Goal: Complete application form: Complete application form

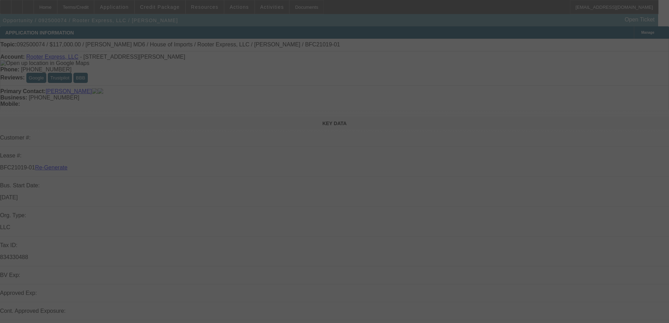
select select "3"
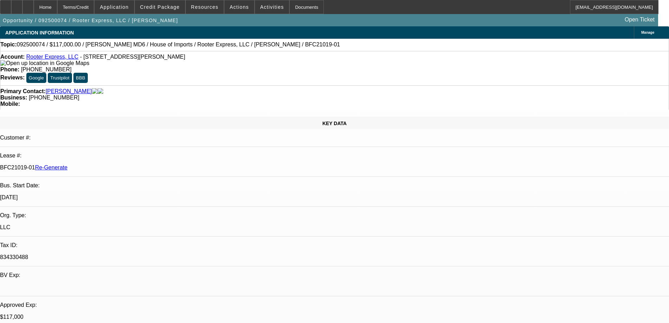
select select "0"
select select "2"
select select "0"
select select "6"
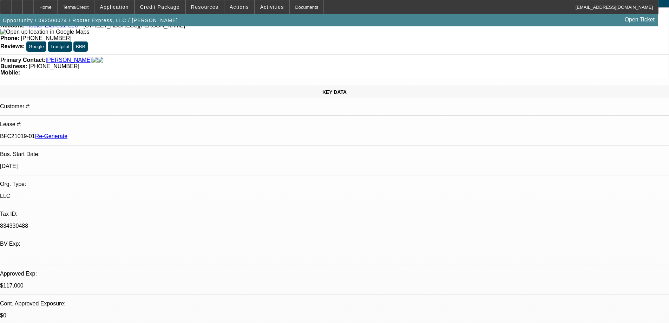
scroll to position [105, 0]
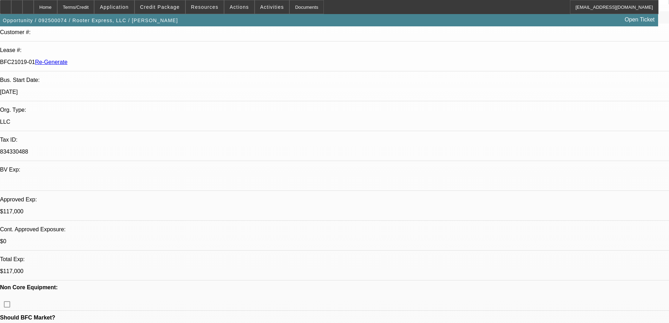
click at [301, 7] on div "Documents" at bounding box center [307, 7] width 34 height 14
click at [260, 8] on span "Activities" at bounding box center [272, 7] width 24 height 6
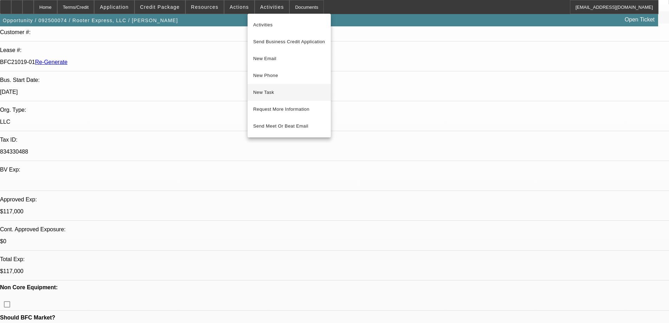
click at [272, 91] on span "New Task" at bounding box center [289, 92] width 72 height 8
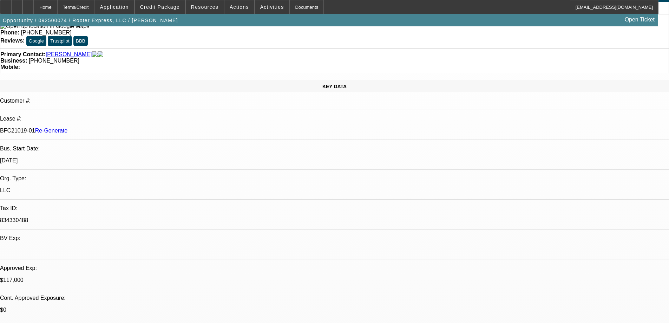
scroll to position [0, 0]
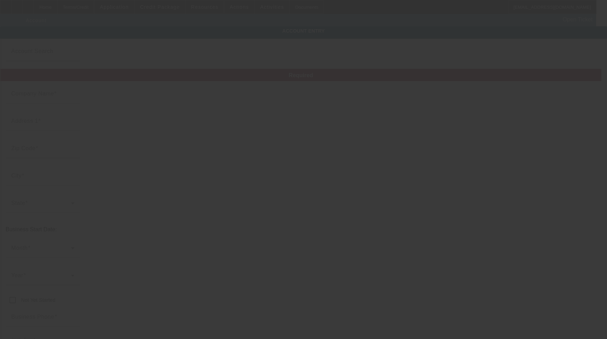
type input "Rooter Express, LLC"
type input "[STREET_ADDRESS]"
type input "29625"
type input "[PERSON_NAME]"
type input "[PHONE_NUMBER]"
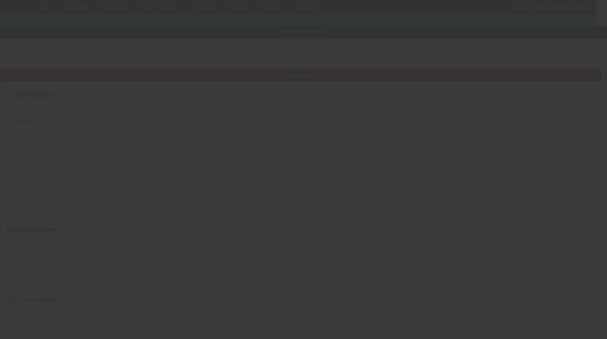
type input "[EMAIL_ADDRESS][DOMAIN_NAME]"
type input "834330488"
type input "[DATE]"
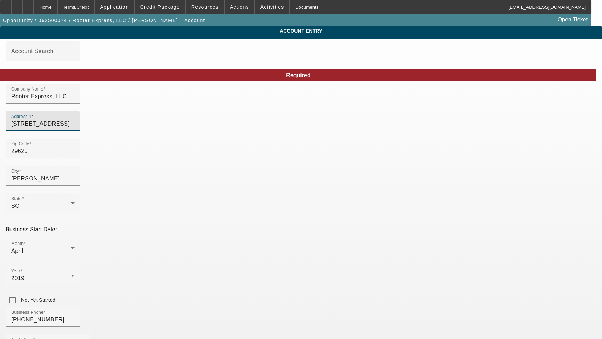
click at [74, 128] on input "[STREET_ADDRESS]" at bounding box center [42, 124] width 63 height 8
paste input "[STREET_ADDRESS]"
type input "[STREET_ADDRESS]"
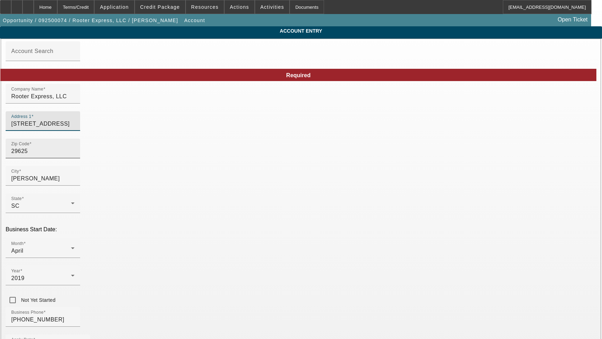
click at [74, 156] on input "29625" at bounding box center [42, 151] width 63 height 8
type input "3"
type input "30548"
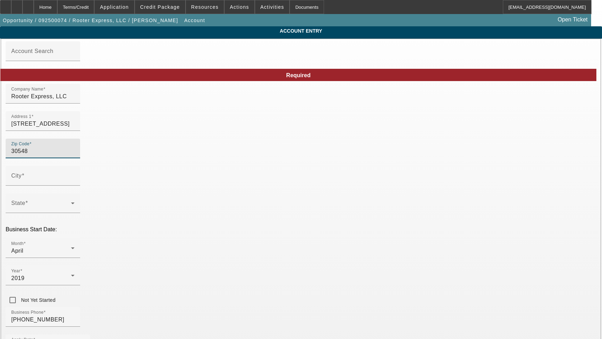
type input "Hoschton"
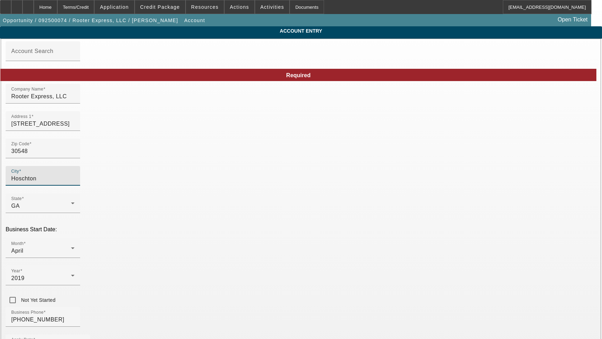
type input "Gwinnett"
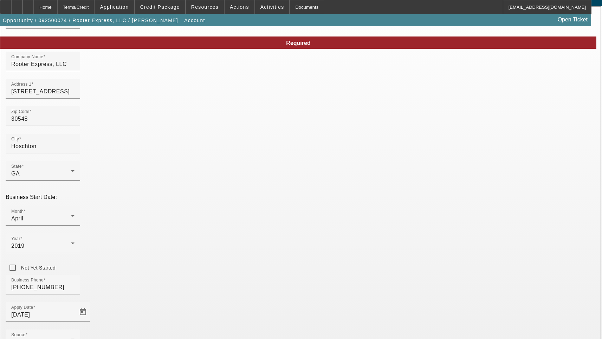
scroll to position [75, 0]
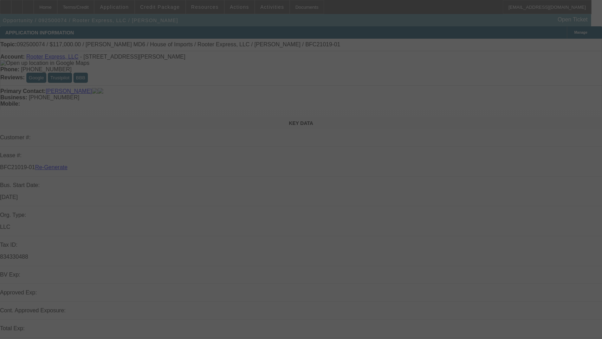
select select "3"
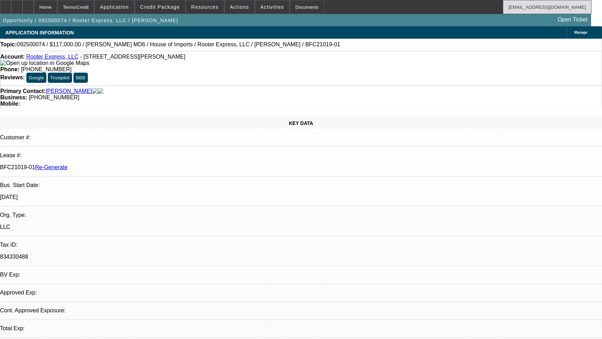
select select "0"
select select "2"
select select "0"
select select "6"
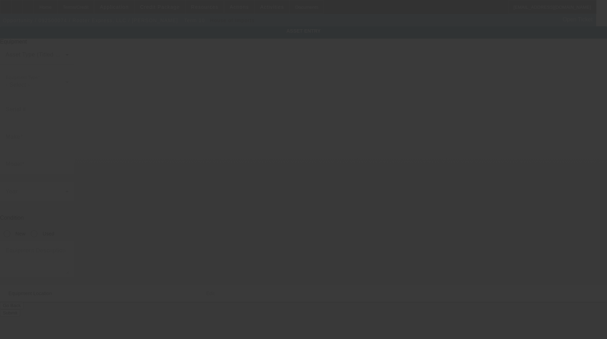
type input "1M2MDBAA5R5015454"
type input "MACK"
type input "MD6"
radio input "true"
type textarea "Pumper Truck"
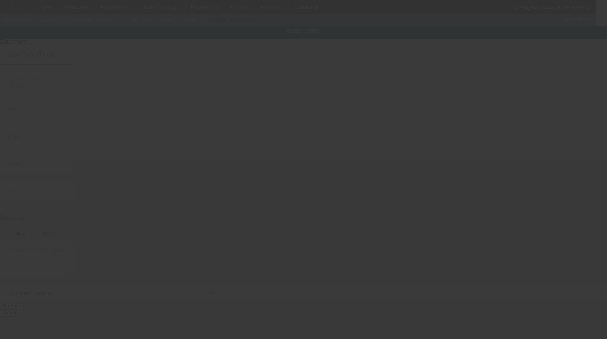
type input "925 Centerville Road"
type input "Anderson"
type input "29625"
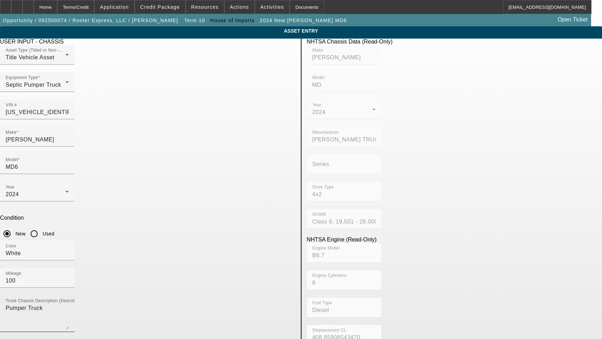
click at [69, 304] on textarea "Pumper Truck" at bounding box center [37, 316] width 63 height 25
click at [21, 339] on icon "button" at bounding box center [18, 343] width 6 height 6
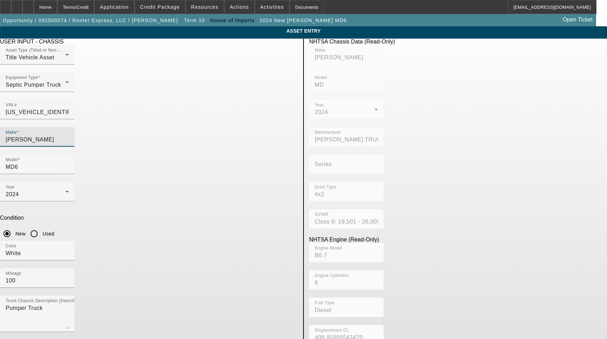
click at [69, 136] on input "MACK" at bounding box center [37, 140] width 63 height 8
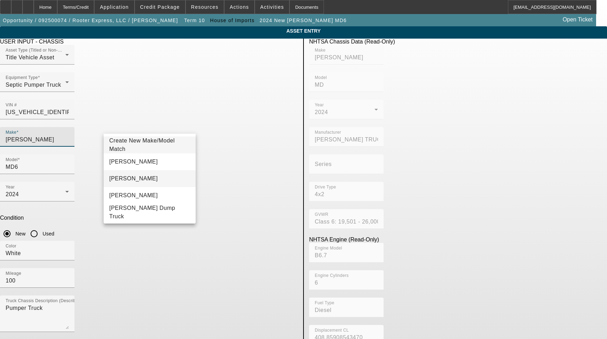
click at [135, 177] on mat-option "Mack" at bounding box center [150, 178] width 92 height 17
type input "Mack"
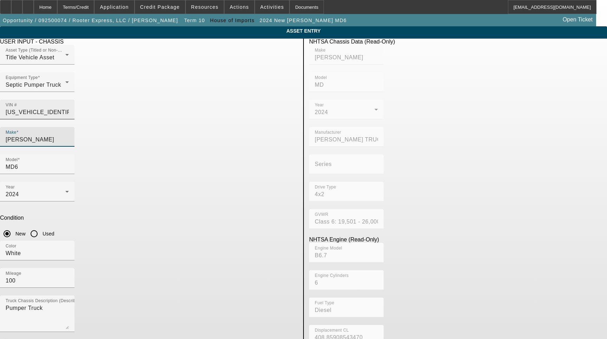
click at [69, 108] on input "1M2MDBAA5R5015454" at bounding box center [37, 112] width 63 height 8
type input "1M2MDBAA5R015454"
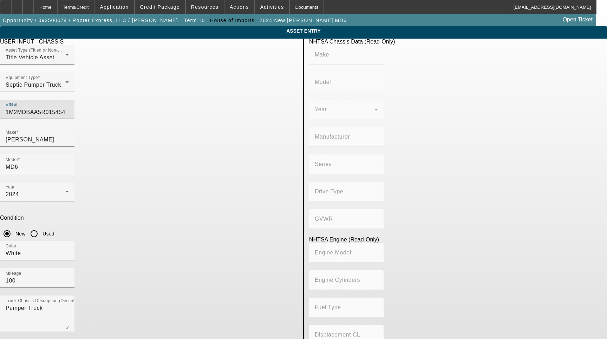
type input "1M2MDBAA5RS015454"
type input "MACK"
type input "MD"
type input "MACK TRUCKS INC."
type input "4x2"
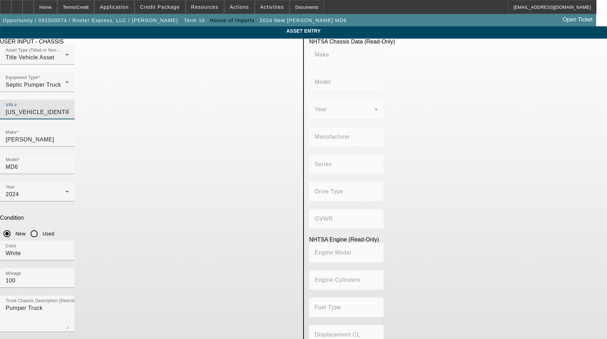
type input "Class 6: 19,501 - 26,000 lb (8,845 - 11,794 kg)"
type input "B6.7"
type input "6"
type input "Diesel"
type input "408.85908543470"
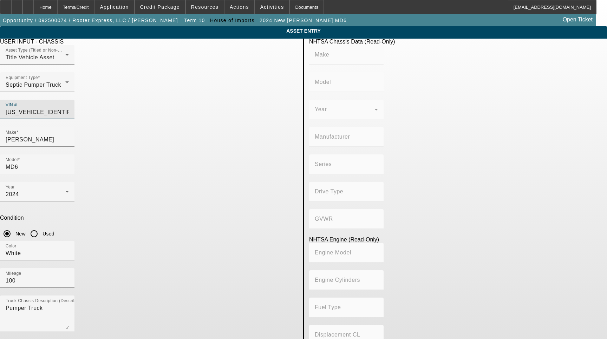
type input "6.7"
type input "1M2MDBAA5RS015454"
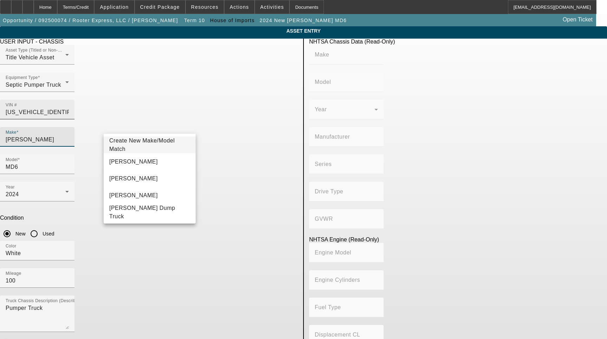
type input "MACK"
type input "MD"
type input "MACK TRUCKS INC."
type input "4x2"
type input "Class 6: 19,501 - 26,000 lb (8,845 - 11,794 kg)"
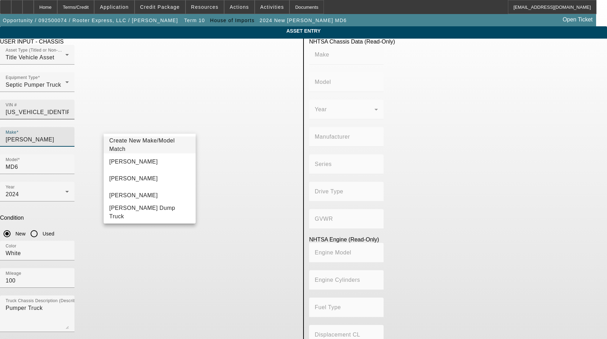
type input "B6.7"
type input "6"
type input "Diesel"
type input "408.85908543470"
type input "6.7"
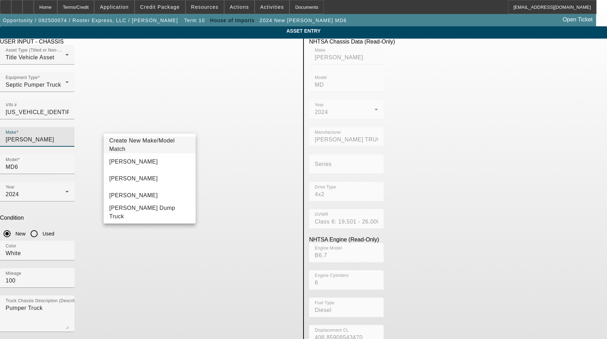
click at [69, 136] on input "Mack" at bounding box center [37, 140] width 63 height 8
click at [134, 172] on mat-option "Mack" at bounding box center [150, 178] width 92 height 17
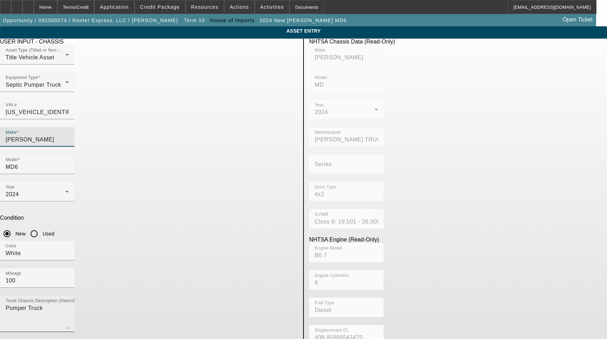
click at [69, 304] on textarea "Pumper Truck" at bounding box center [37, 316] width 63 height 25
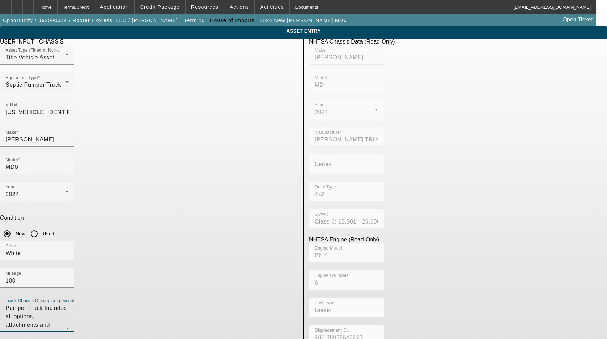
type textarea "Pumper Truck Includes all options, attachments and accessories"
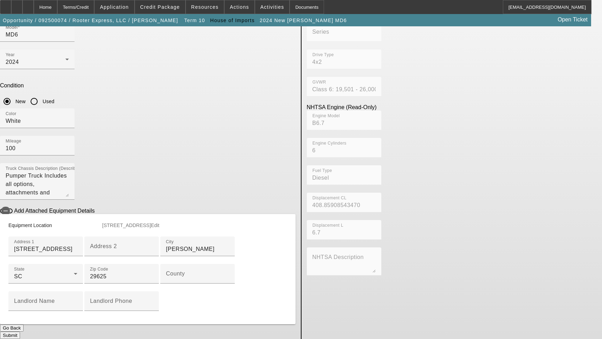
scroll to position [141, 0]
click at [166, 281] on input "County" at bounding box center [197, 277] width 63 height 8
type input "[PERSON_NAME]"
click at [20, 332] on button "Submit" at bounding box center [10, 335] width 20 height 7
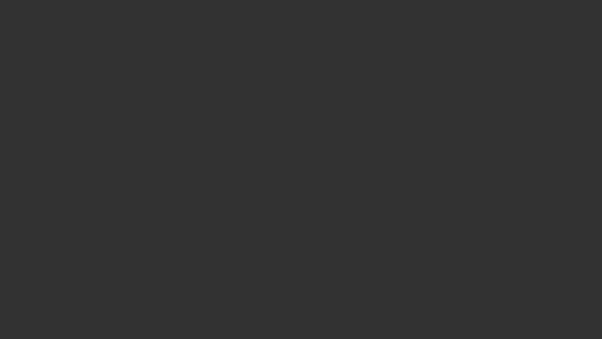
select select "3"
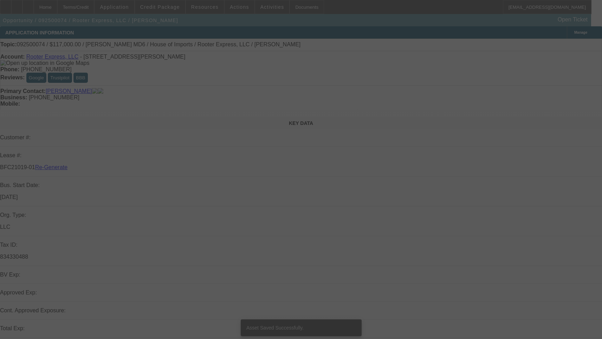
select select "0"
select select "2"
select select "0"
select select "6"
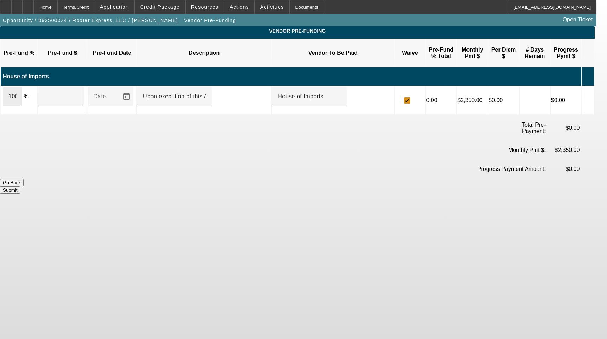
click at [22, 89] on div "100" at bounding box center [12, 97] width 19 height 20
type input "$125,000.00"
click at [20, 187] on button "Submit" at bounding box center [10, 190] width 20 height 7
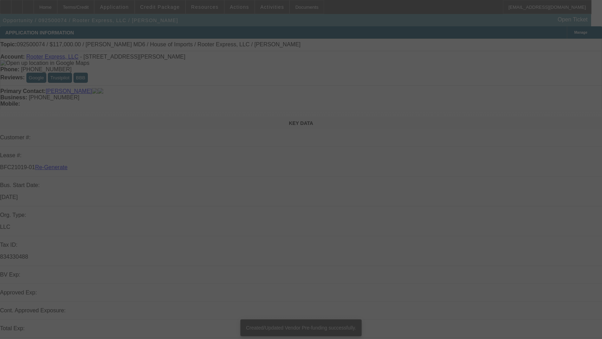
select select "3"
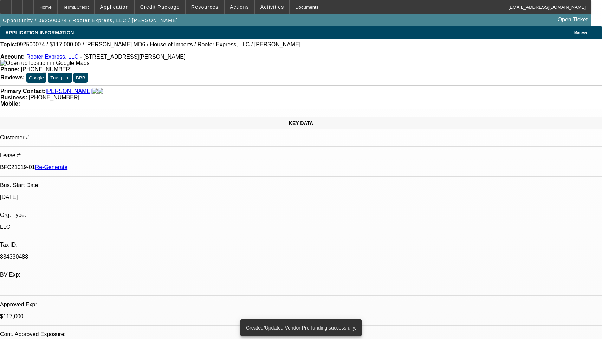
select select "0"
select select "2"
select select "0"
select select "6"
